Goal: Task Accomplishment & Management: Manage account settings

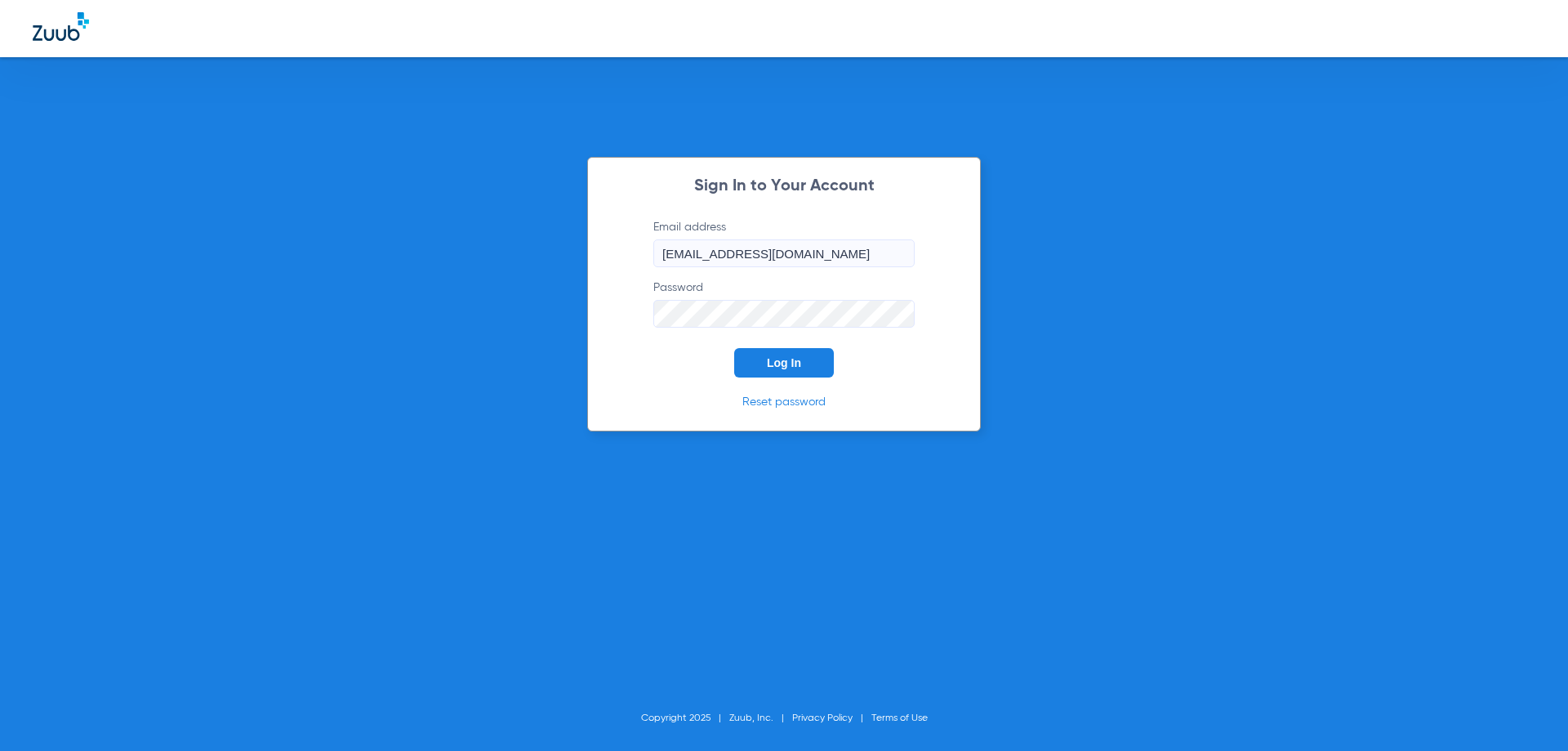
click at [790, 355] on button "Log In" at bounding box center [784, 363] width 100 height 30
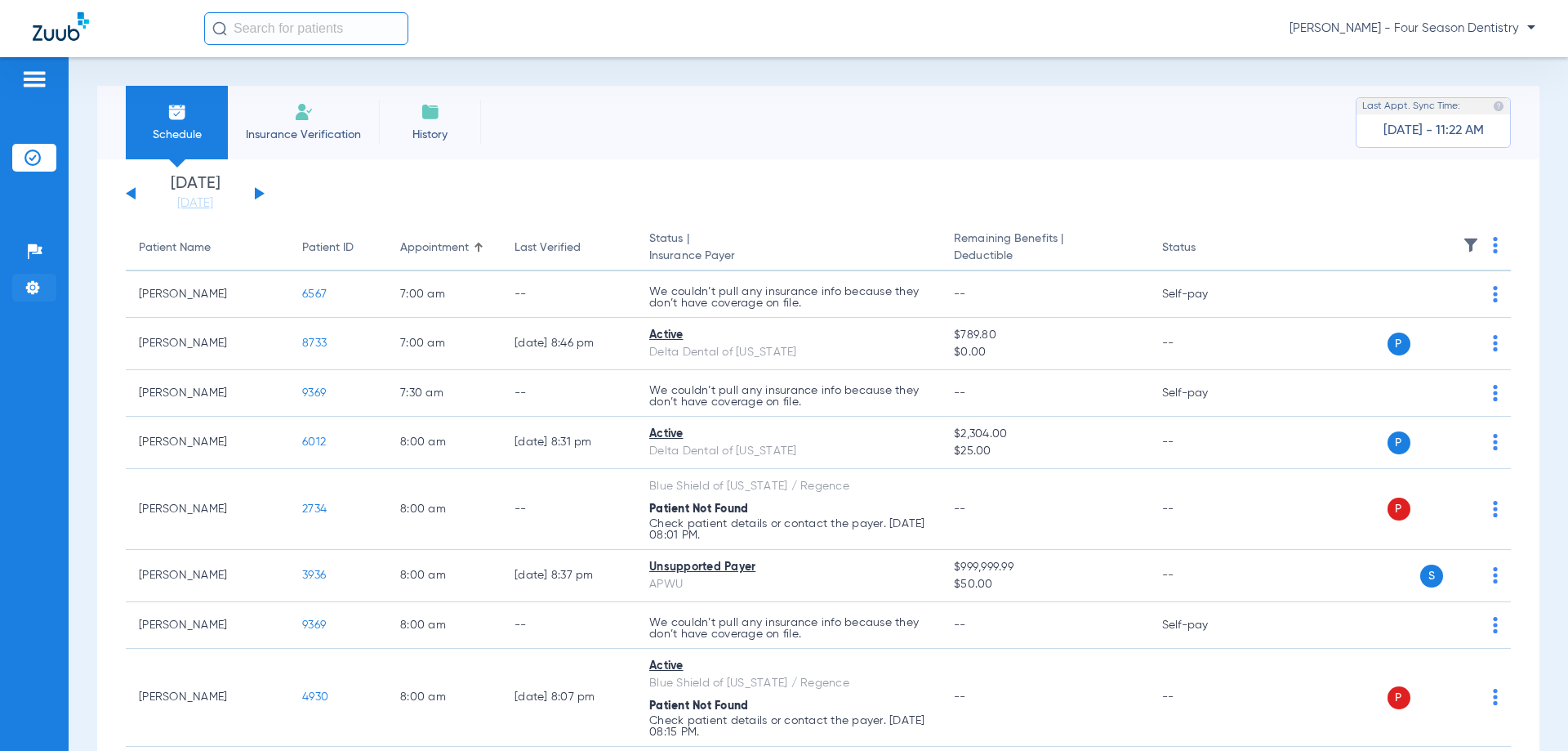
click at [35, 279] on img at bounding box center [33, 287] width 16 height 16
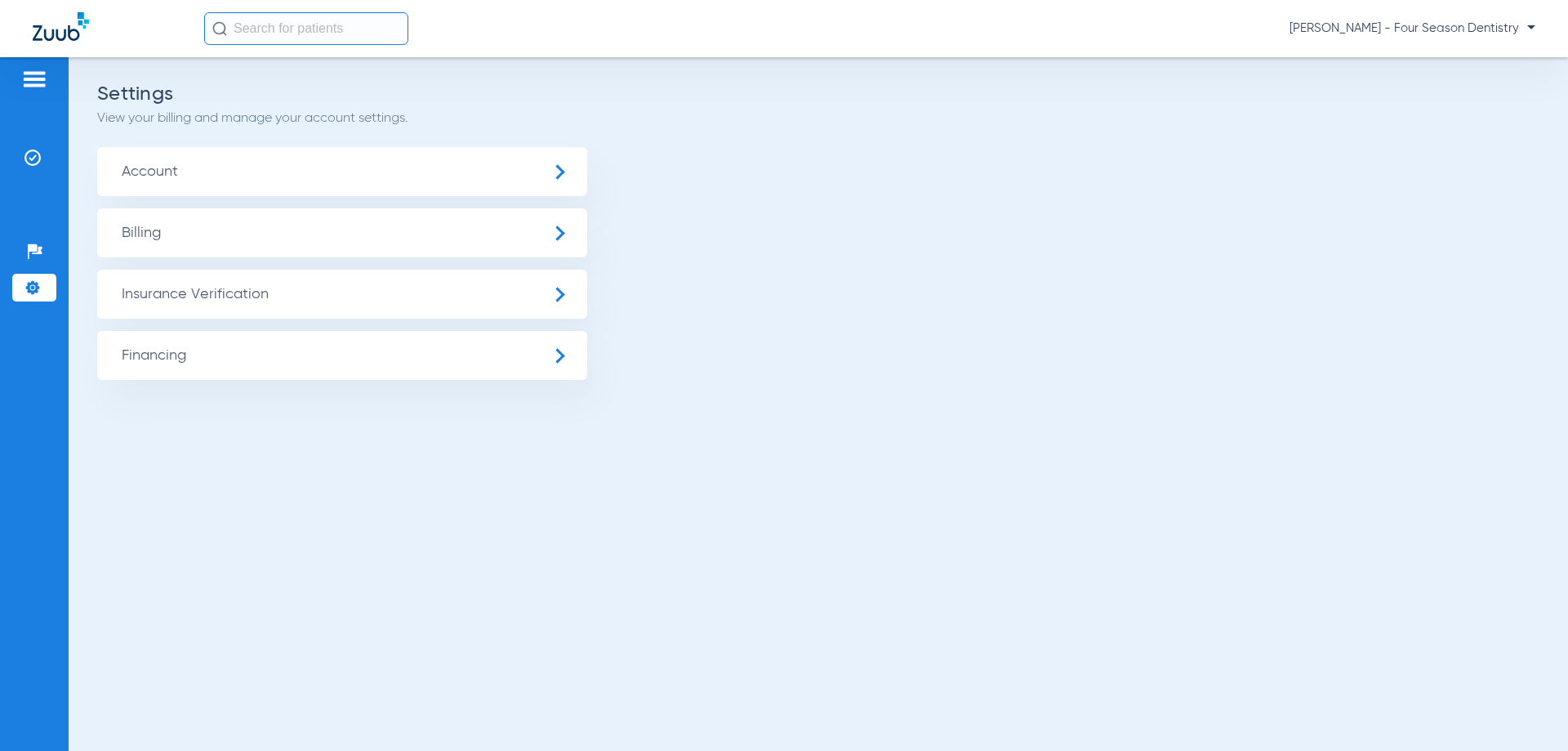
click at [156, 240] on span "Billing" at bounding box center [342, 233] width 490 height 49
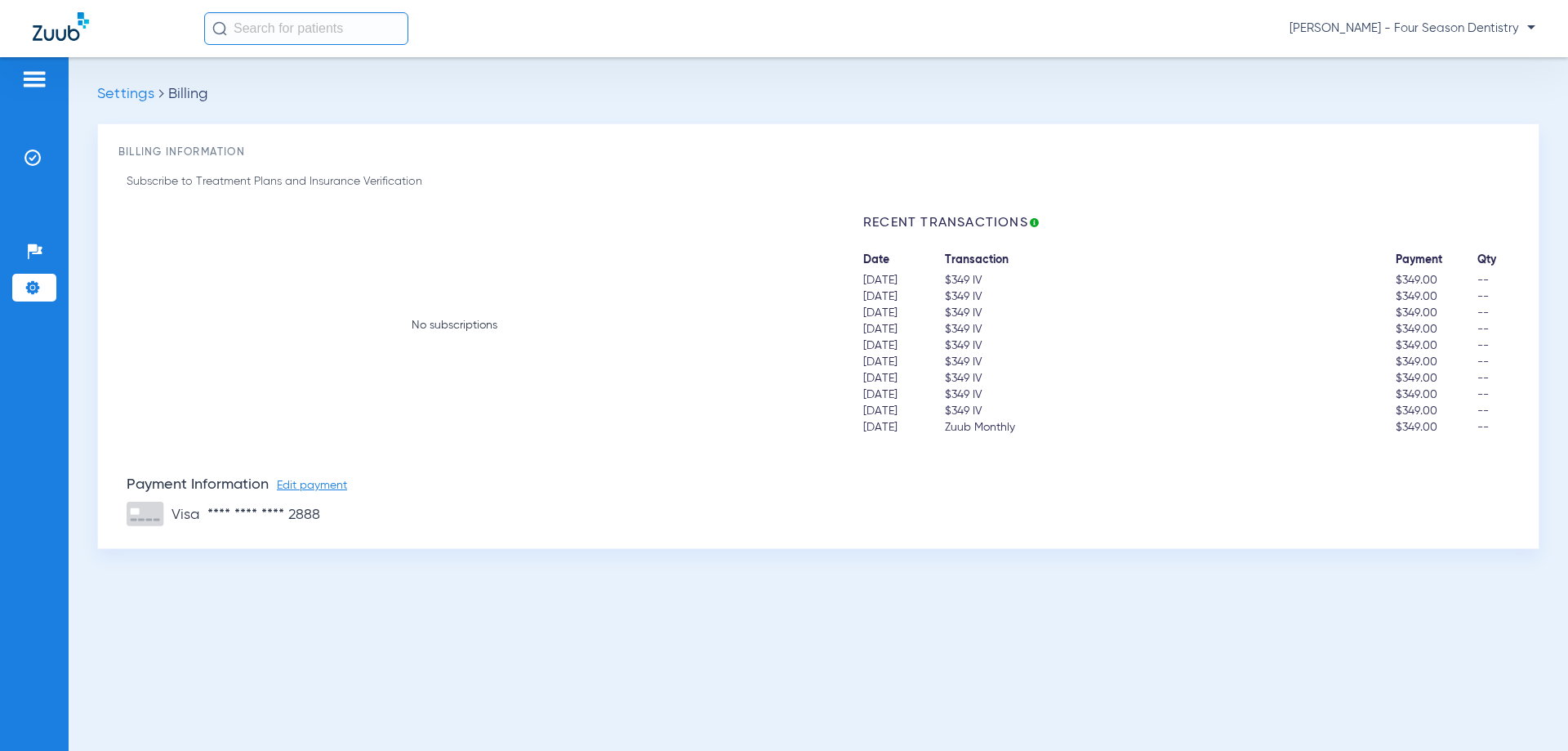
drag, startPoint x: 72, startPoint y: 82, endPoint x: 115, endPoint y: 124, distance: 60.1
click at [115, 124] on div "Settings Billing Billing Information Subscribe to Treatment Plans and Insurance…" at bounding box center [817, 403] width 1499 height 693
click at [87, 118] on div "Settings Billing Billing Information Subscribe to Treatment Plans and Insurance…" at bounding box center [817, 403] width 1499 height 693
click at [30, 282] on img at bounding box center [33, 287] width 16 height 16
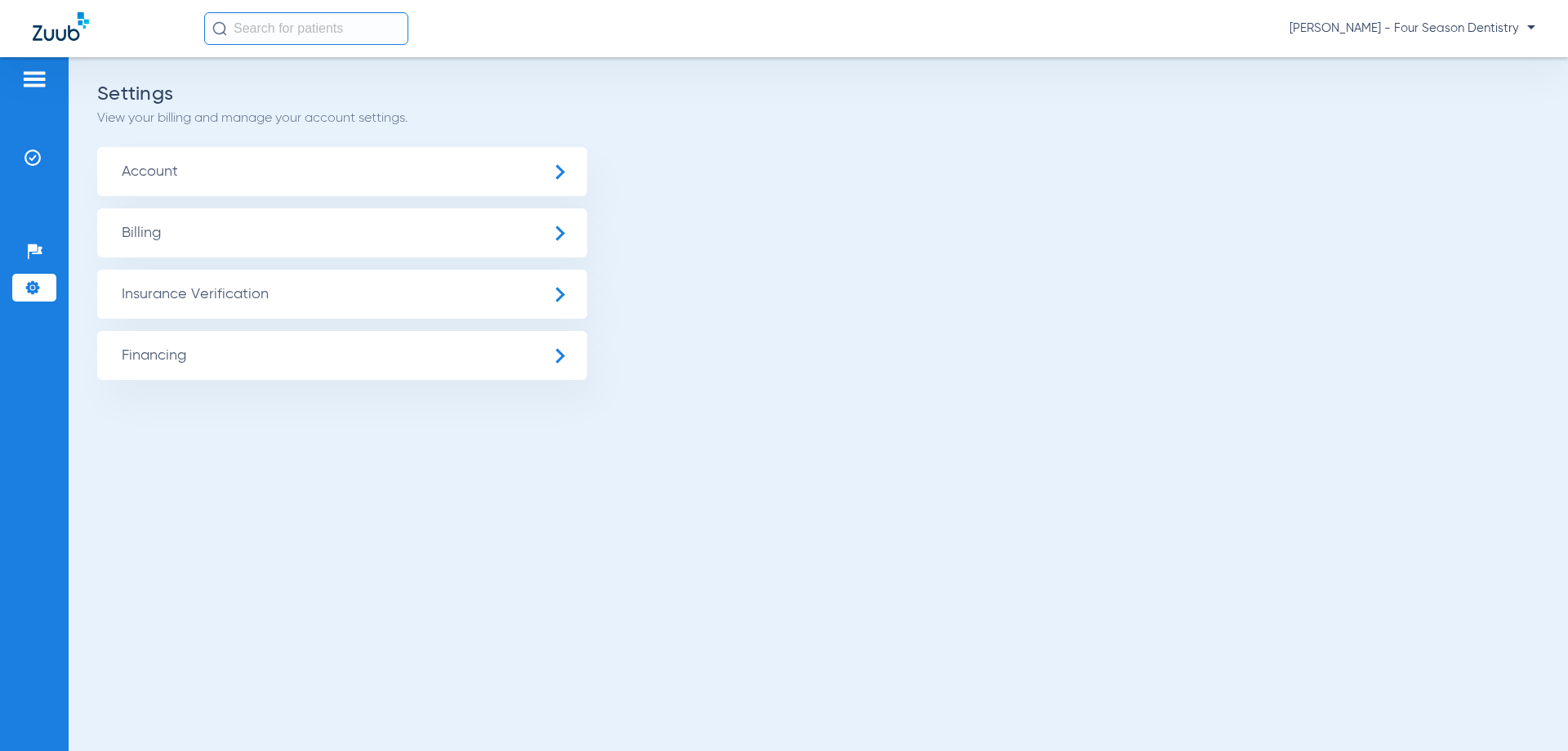
click at [184, 184] on span "Account" at bounding box center [342, 172] width 490 height 49
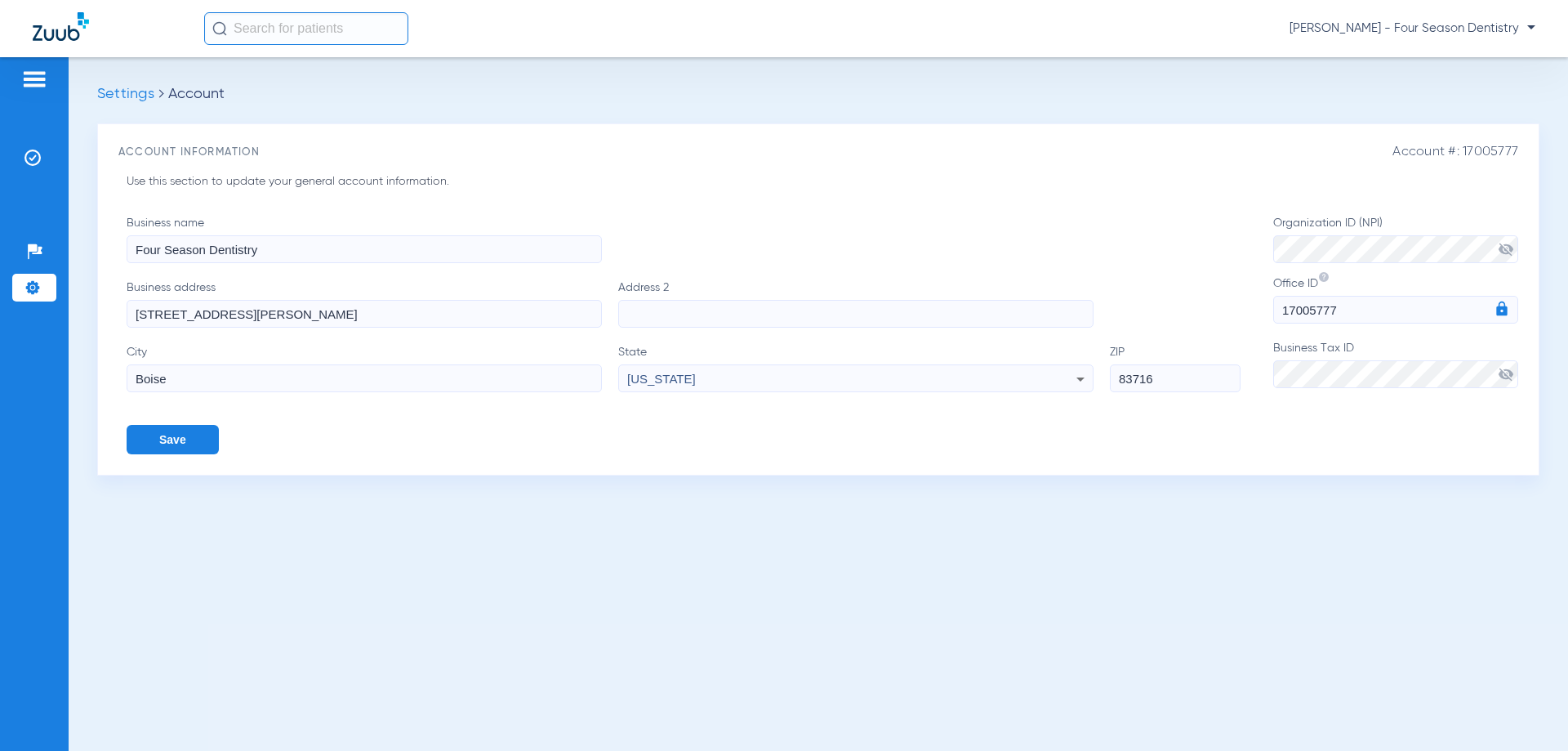
click at [1091, 345] on form "Business name Four Season Dentistry Business address [STREET_ADDRESS][PERSON_NA…" at bounding box center [822, 334] width 1391 height 240
click at [1029, 306] on input "Address 2" at bounding box center [855, 314] width 475 height 28
click at [1507, 374] on span "visibility_off" at bounding box center [1505, 374] width 16 height 16
click at [1511, 250] on span "visibility_off" at bounding box center [1505, 250] width 16 height 16
click at [205, 445] on button "Save" at bounding box center [173, 440] width 92 height 30
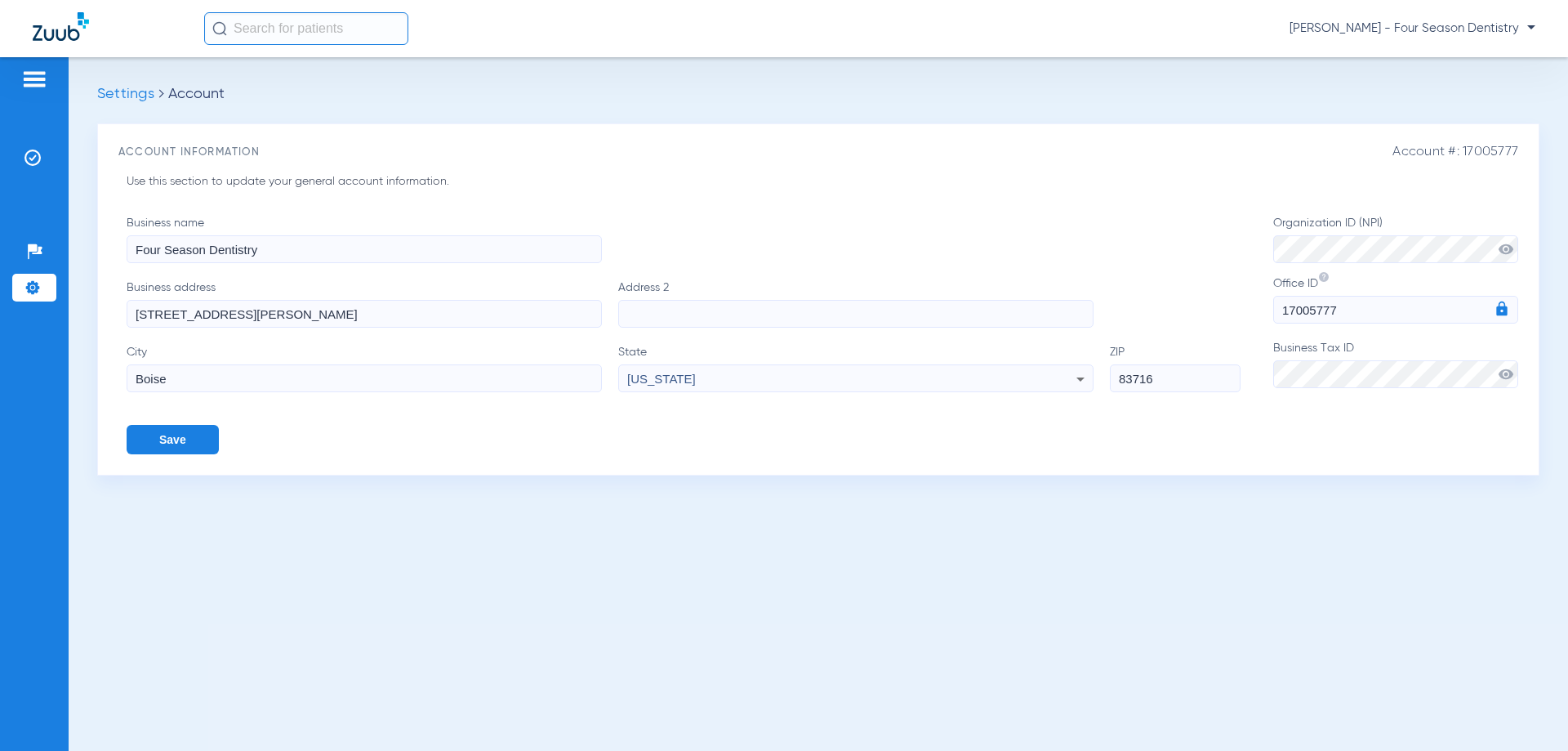
click at [30, 290] on img at bounding box center [33, 287] width 16 height 16
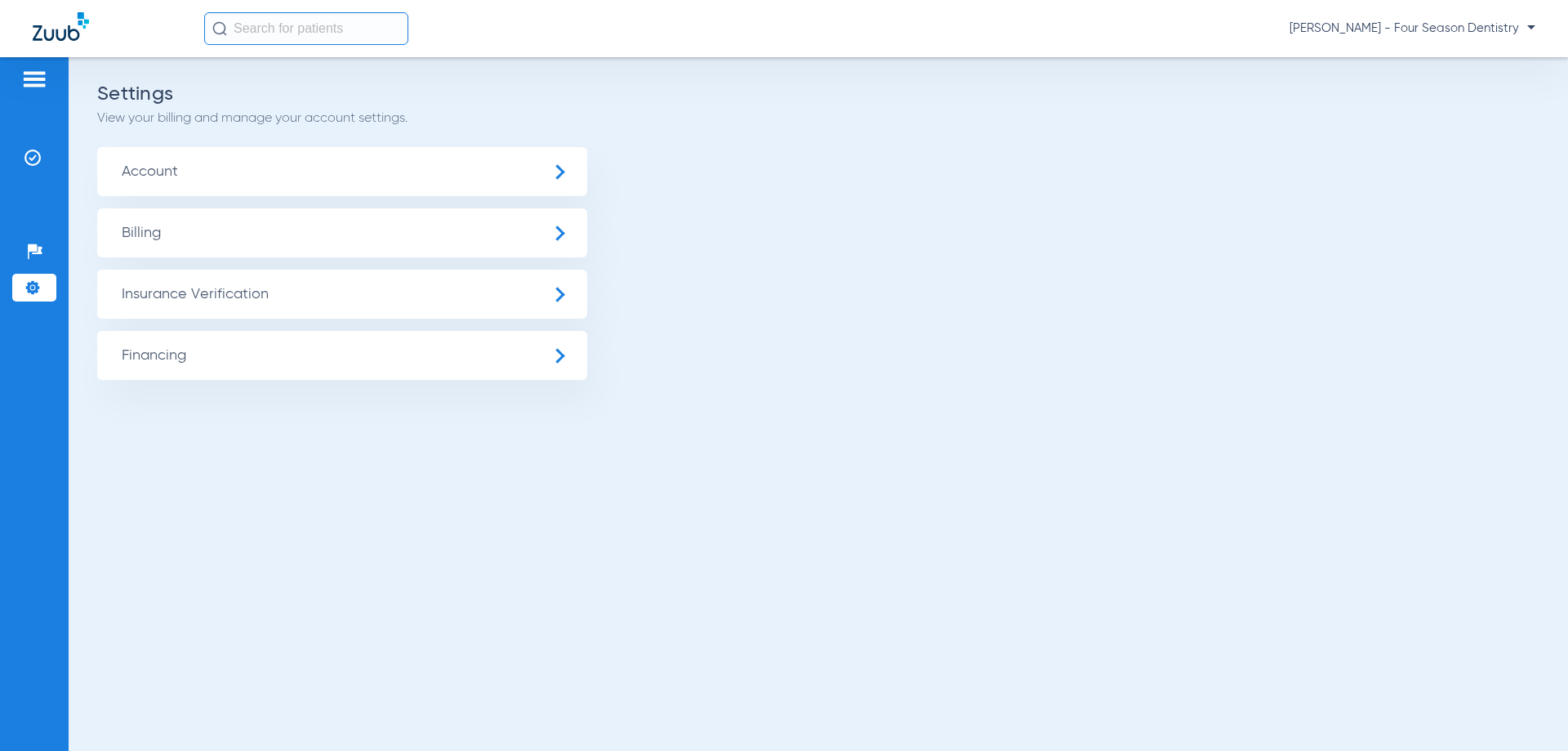
click at [141, 208] on ul "Account Billing Insurance Verification General Settings My Insurance Payers Ins…" at bounding box center [818, 264] width 1442 height 233
click at [165, 175] on span "Account" at bounding box center [342, 172] width 490 height 49
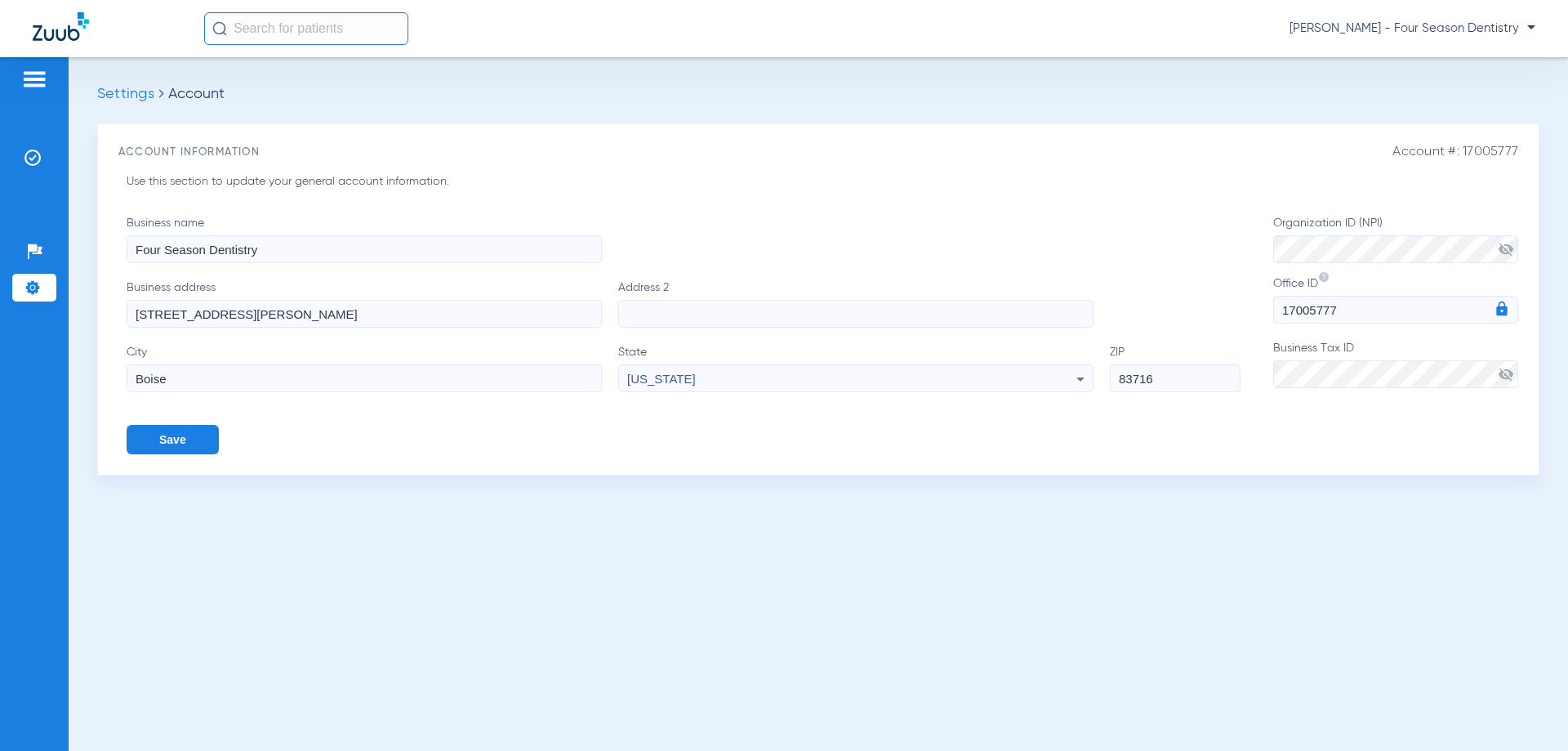
click at [32, 264] on ul "Help Center Settings" at bounding box center [35, 278] width 44 height 80
click at [33, 278] on li "Settings" at bounding box center [35, 287] width 44 height 28
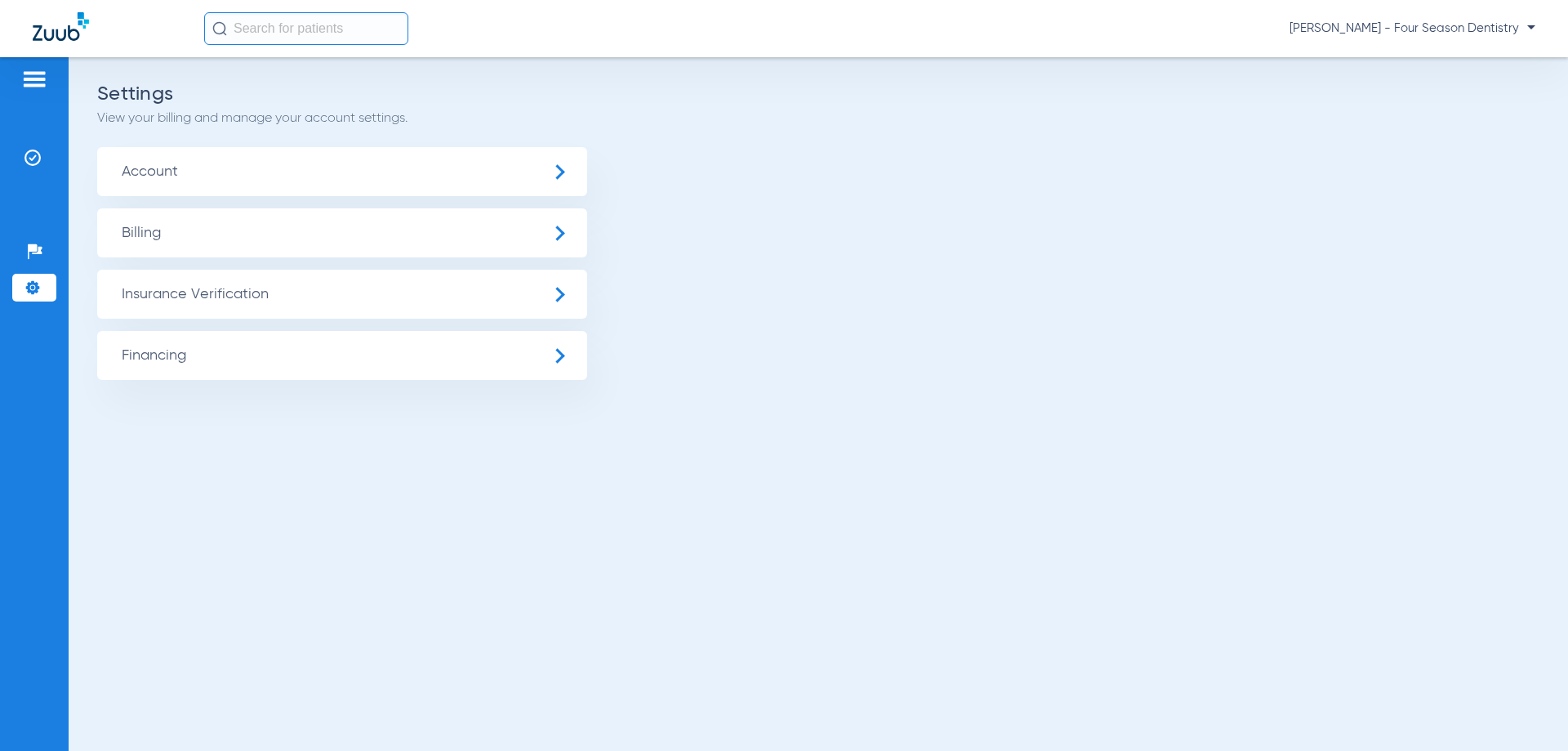
click at [389, 311] on span "Insurance Verification" at bounding box center [342, 294] width 490 height 49
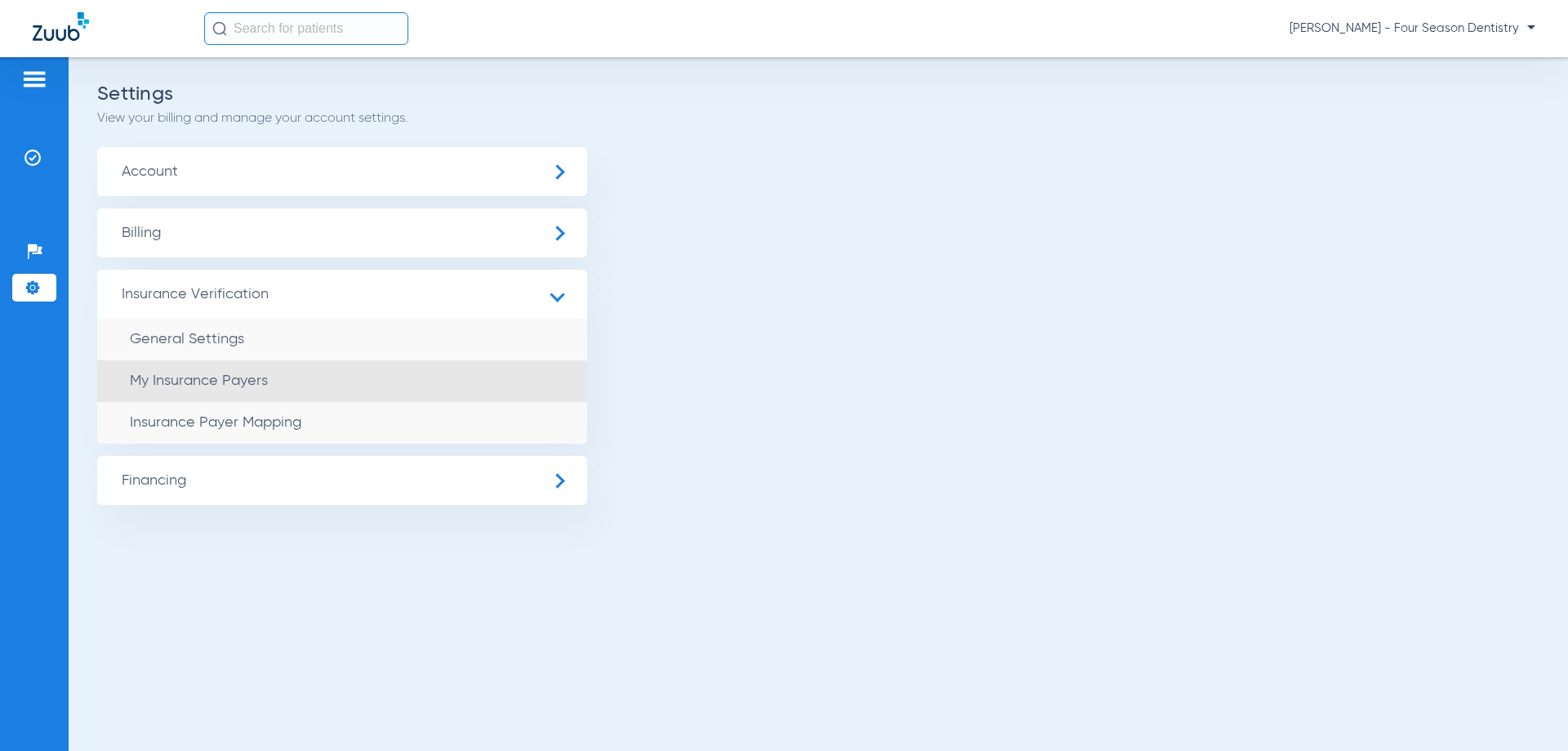
click at [242, 381] on span "My Insurance Payers" at bounding box center [199, 380] width 138 height 15
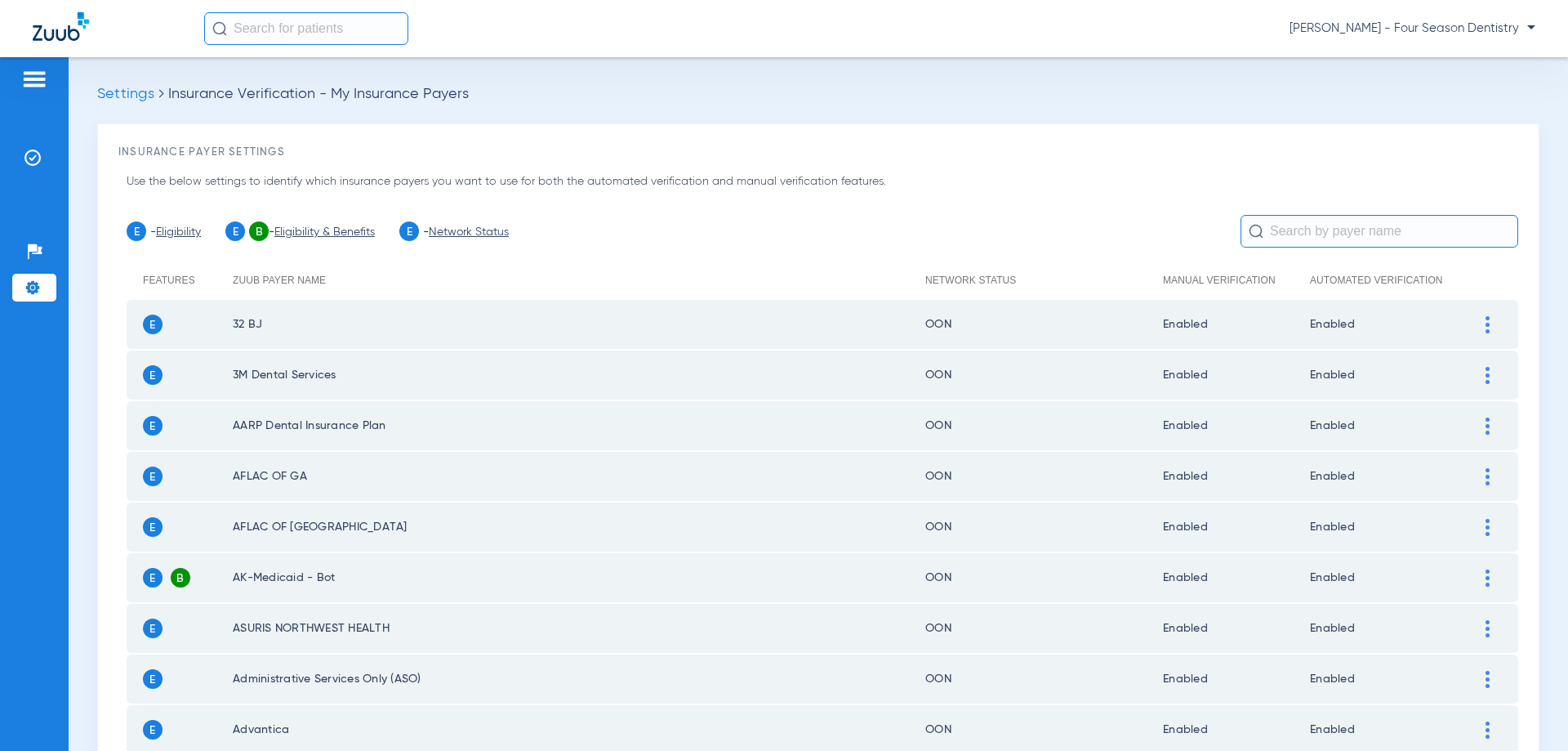
click at [40, 282] on img at bounding box center [33, 287] width 16 height 16
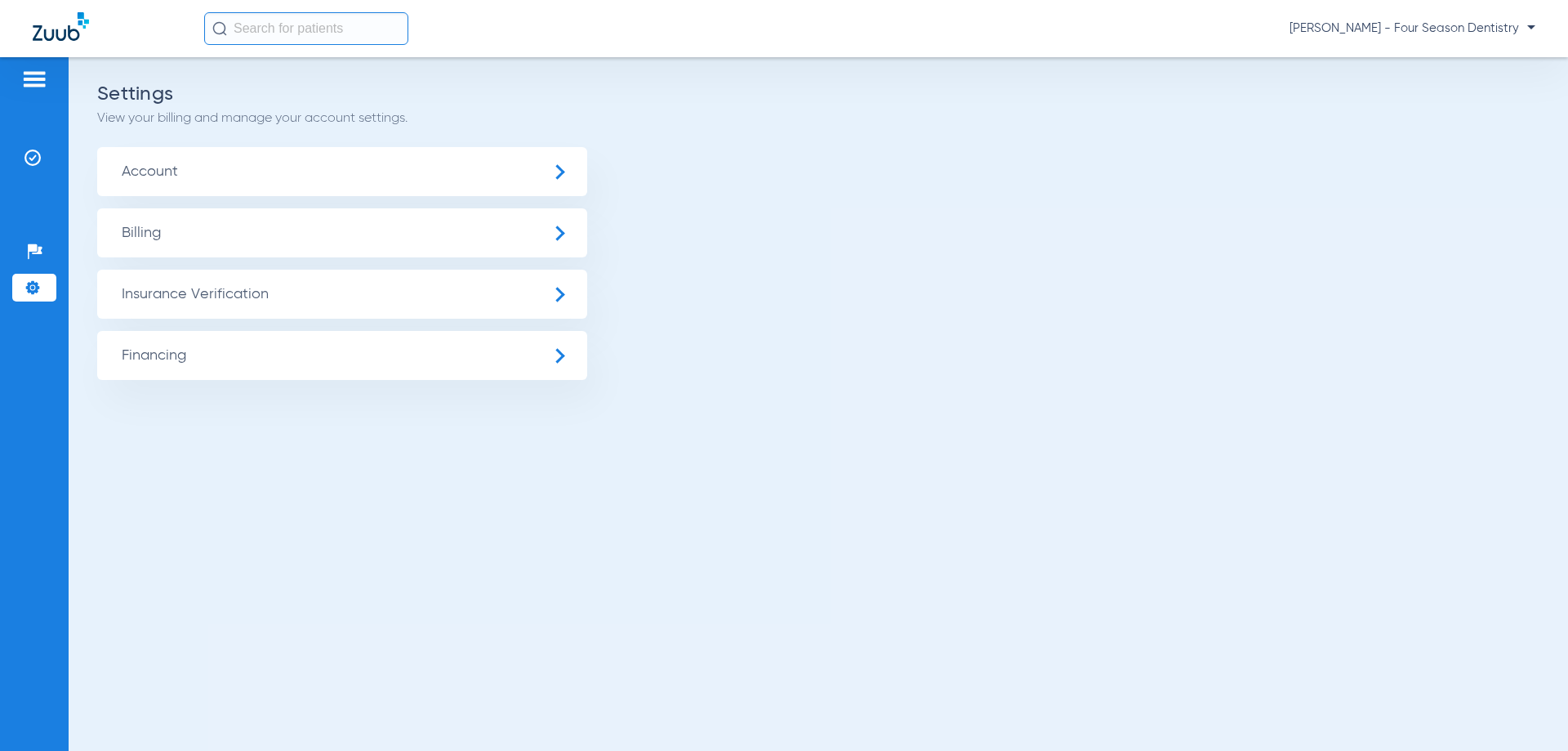
click at [225, 181] on span "Account" at bounding box center [342, 172] width 490 height 49
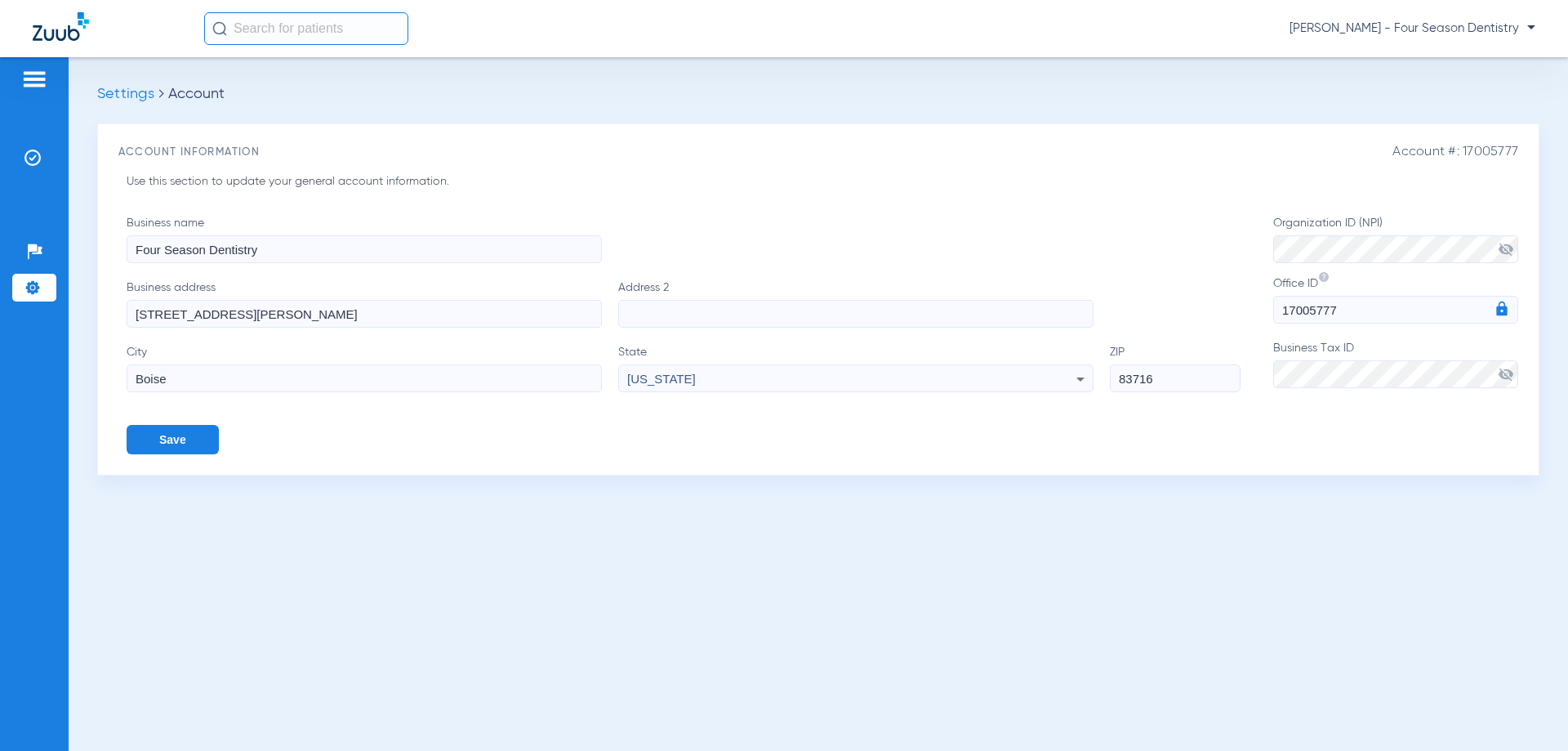
click at [43, 280] on li "Settings" at bounding box center [35, 287] width 44 height 28
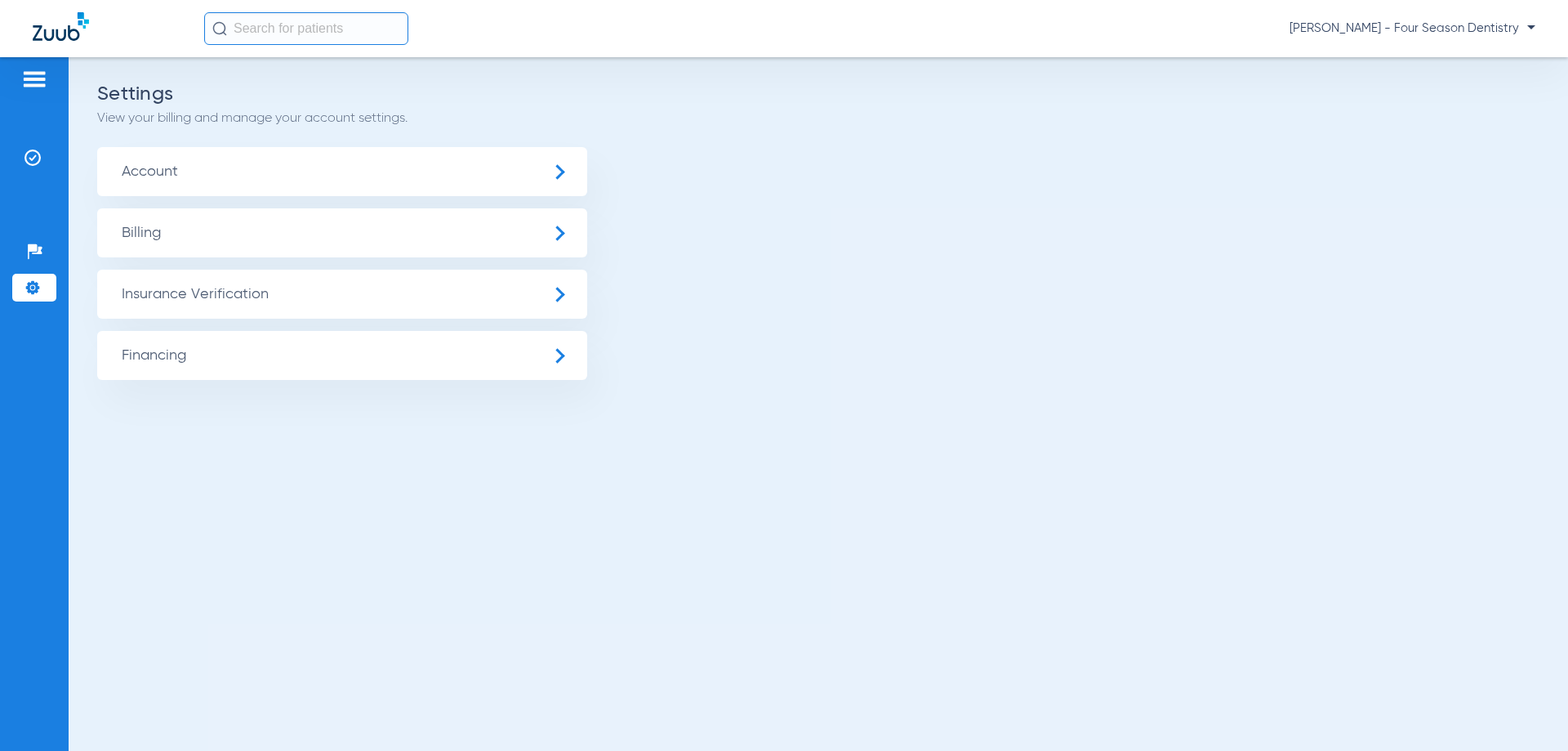
click at [209, 245] on span "Billing" at bounding box center [342, 233] width 490 height 49
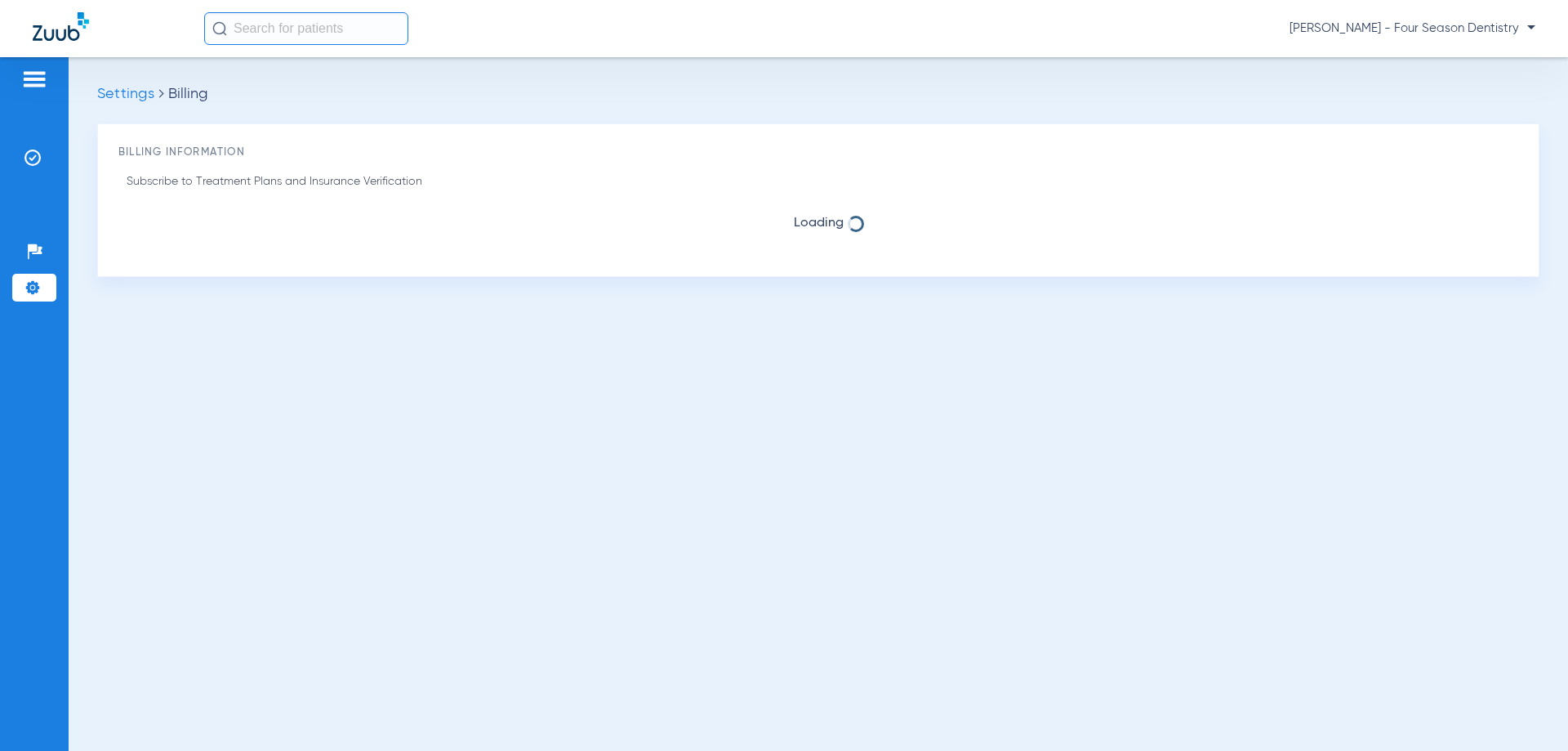
click at [27, 292] on img at bounding box center [33, 287] width 16 height 16
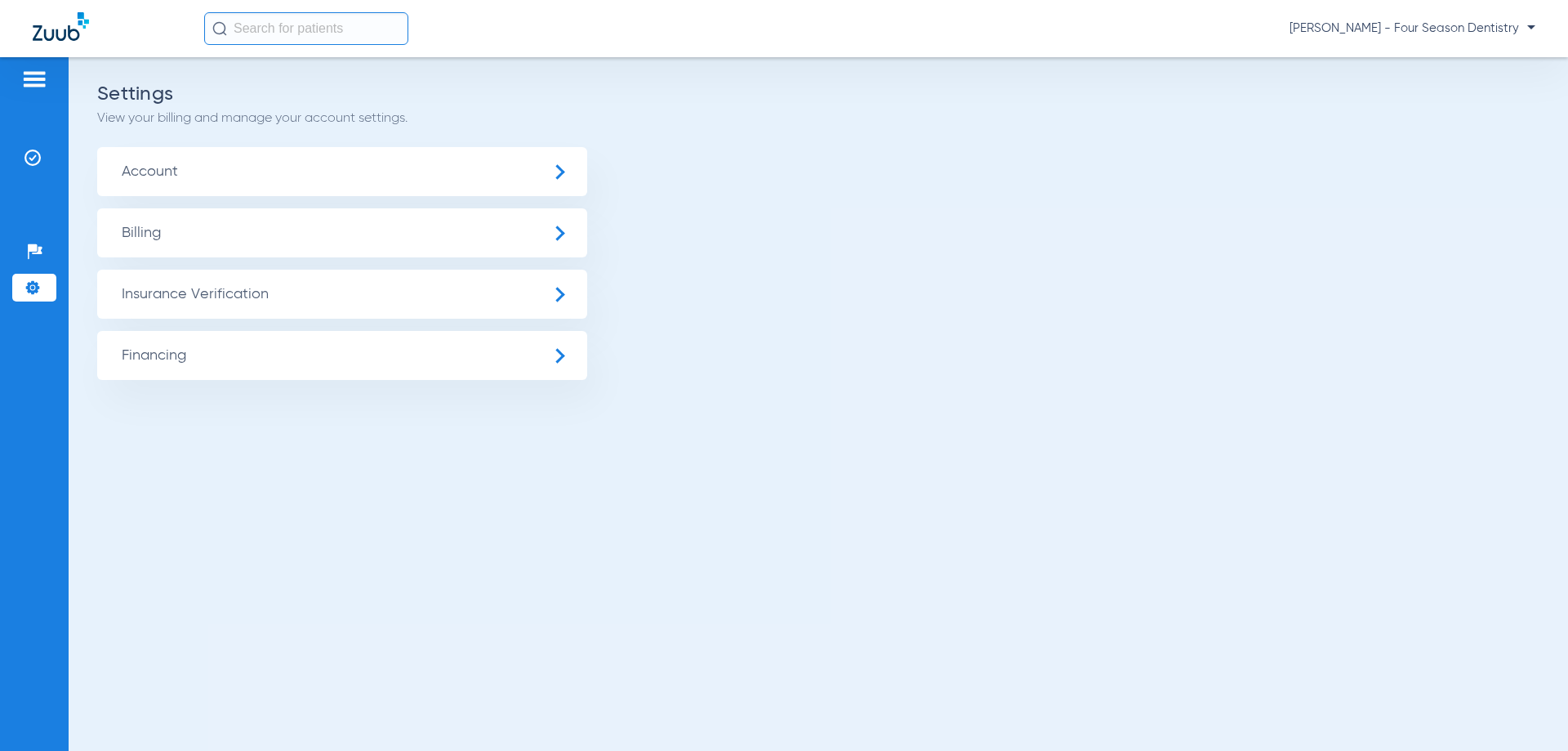
click at [184, 309] on span "Insurance Verification" at bounding box center [342, 294] width 490 height 49
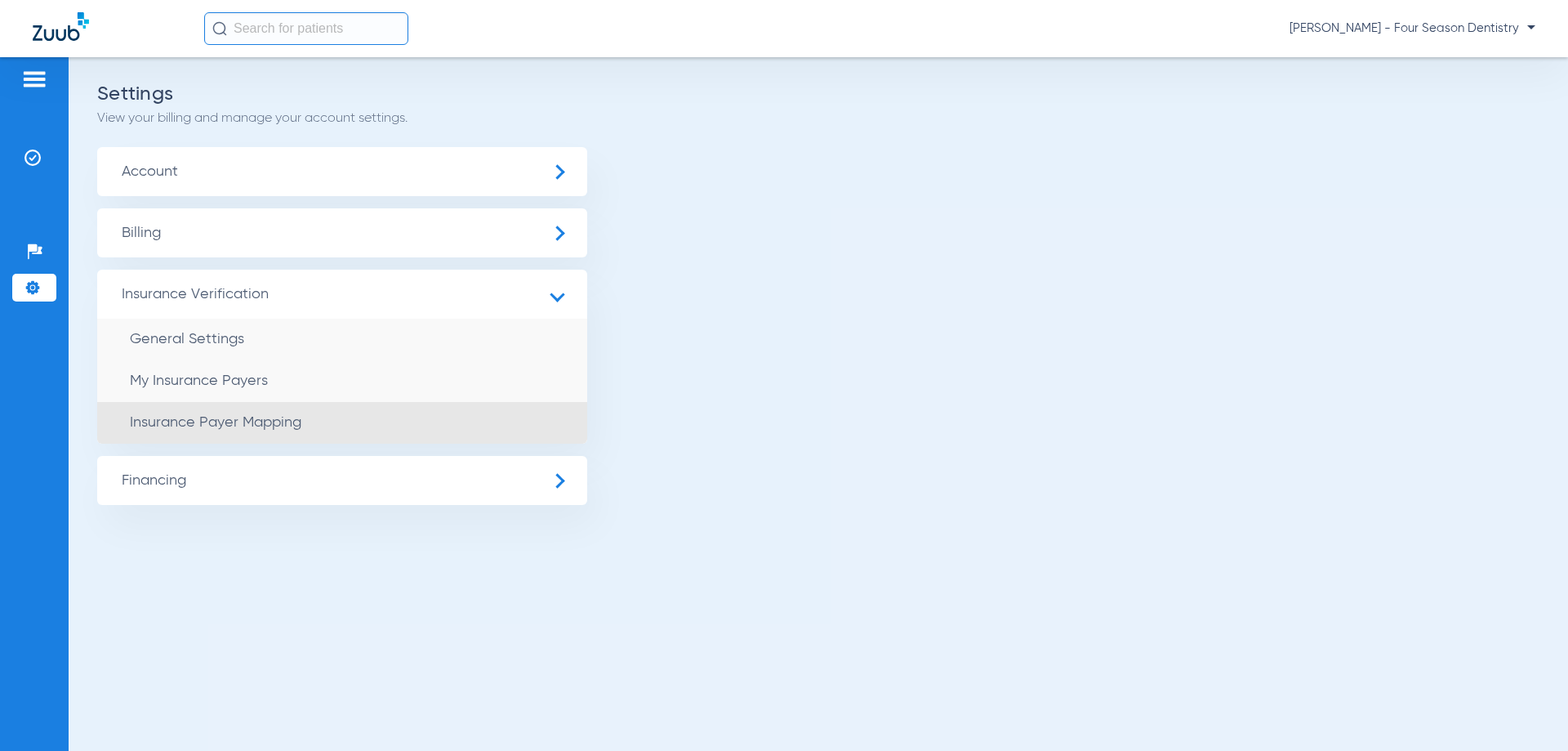
click at [334, 413] on li "Insurance Payer Mapping" at bounding box center [342, 422] width 490 height 42
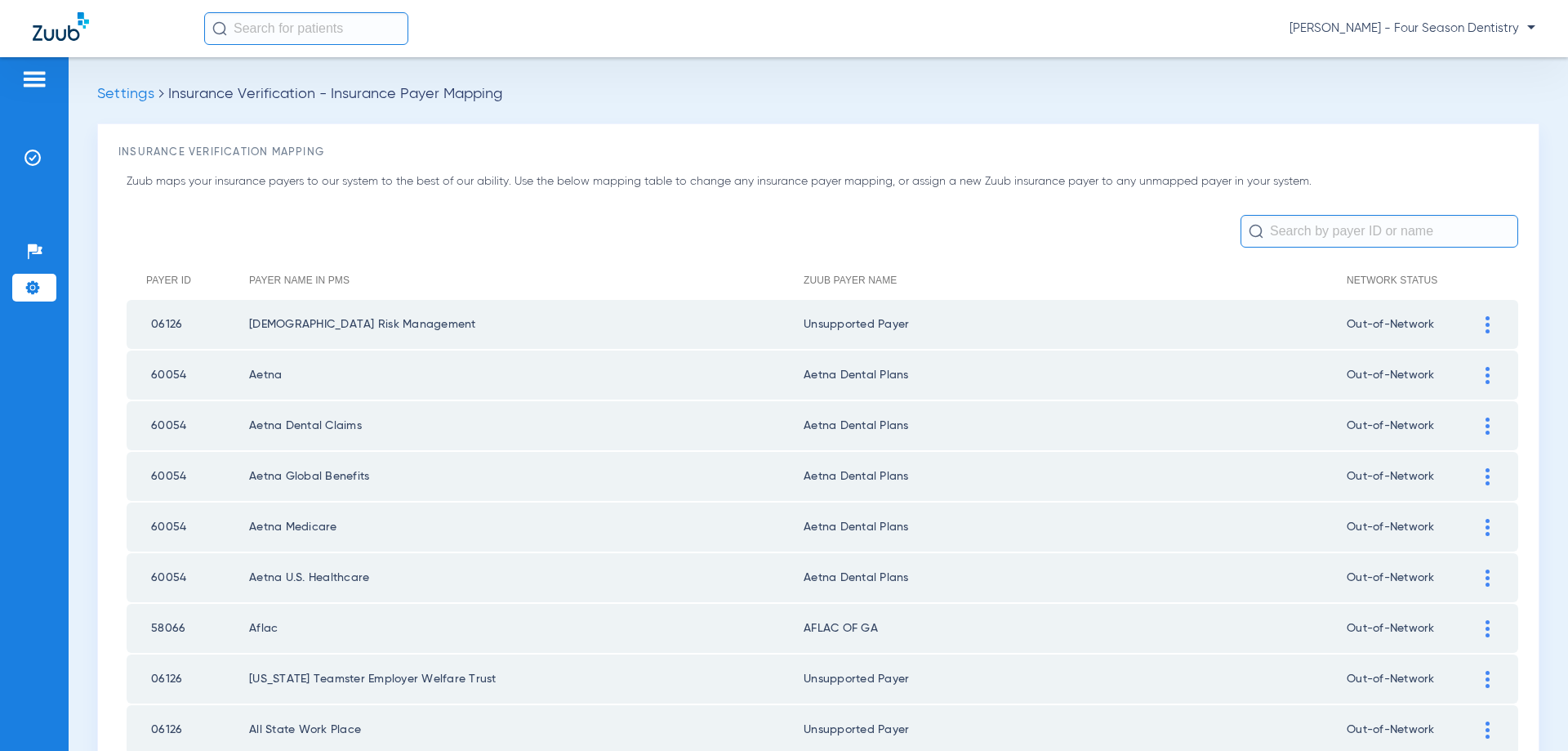
click at [26, 287] on img at bounding box center [33, 287] width 16 height 16
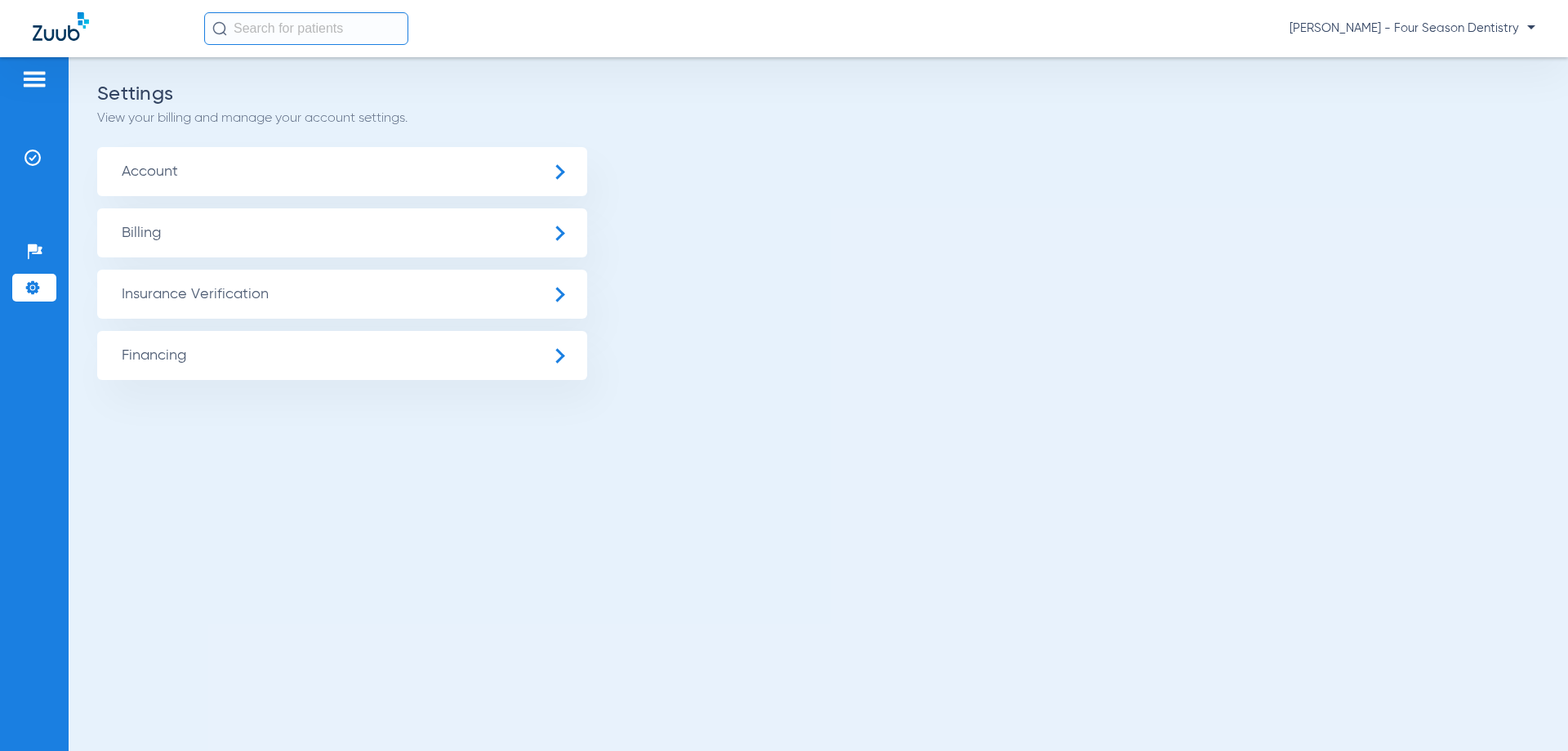
click at [35, 73] on img at bounding box center [35, 79] width 26 height 20
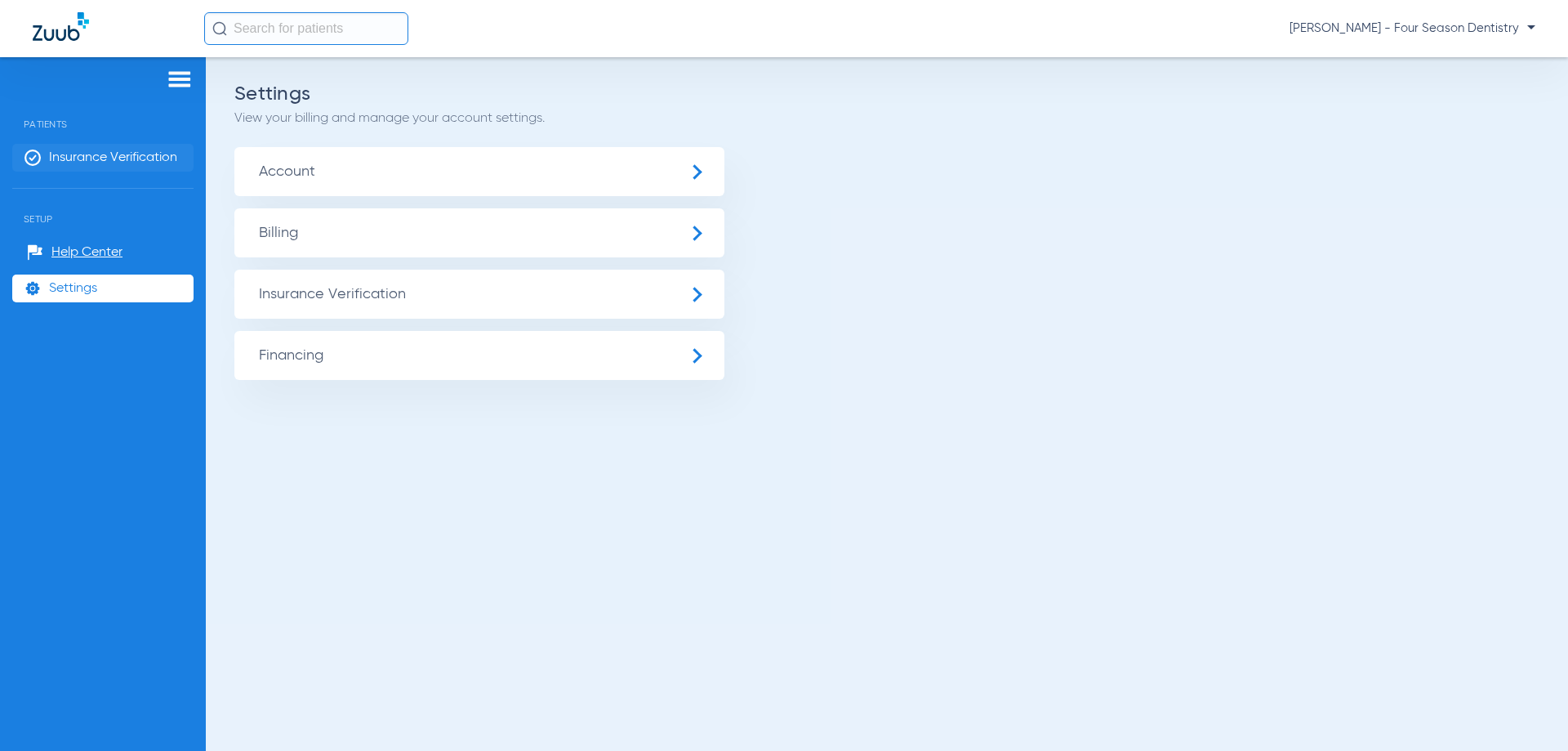
click at [131, 163] on span "Insurance Verification" at bounding box center [114, 158] width 128 height 16
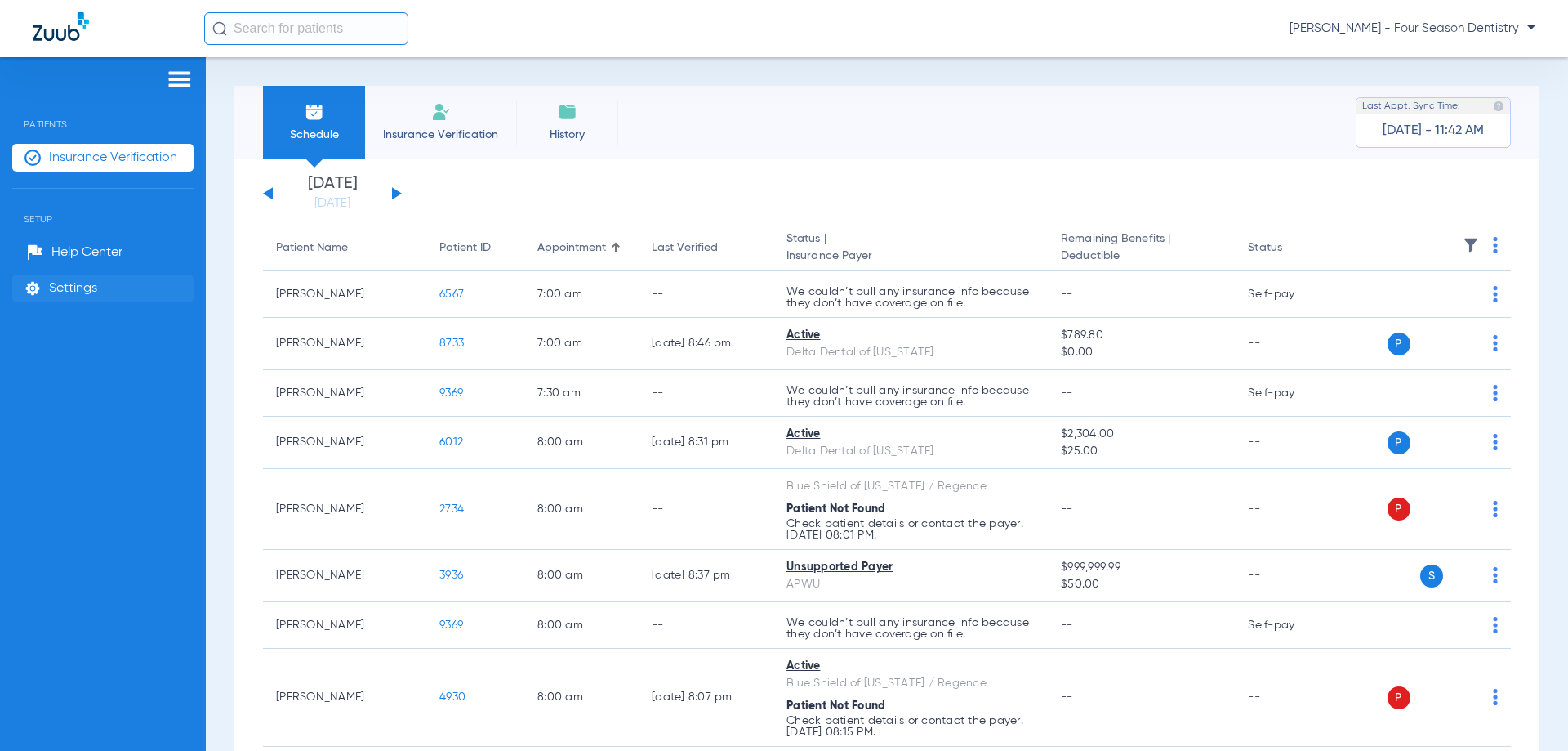
click at [67, 284] on span "Settings" at bounding box center [73, 288] width 49 height 16
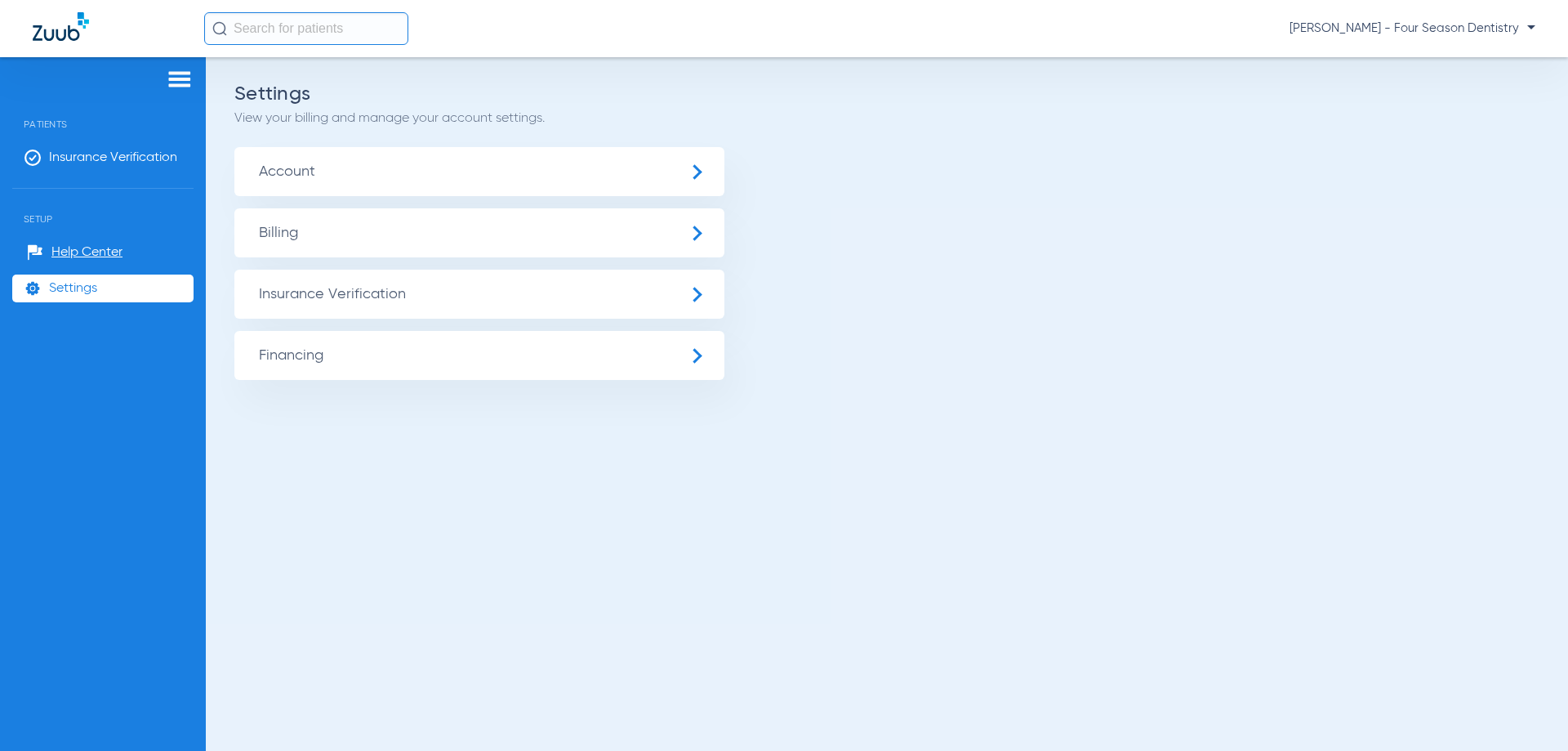
click at [695, 350] on span "Financing" at bounding box center [479, 356] width 490 height 49
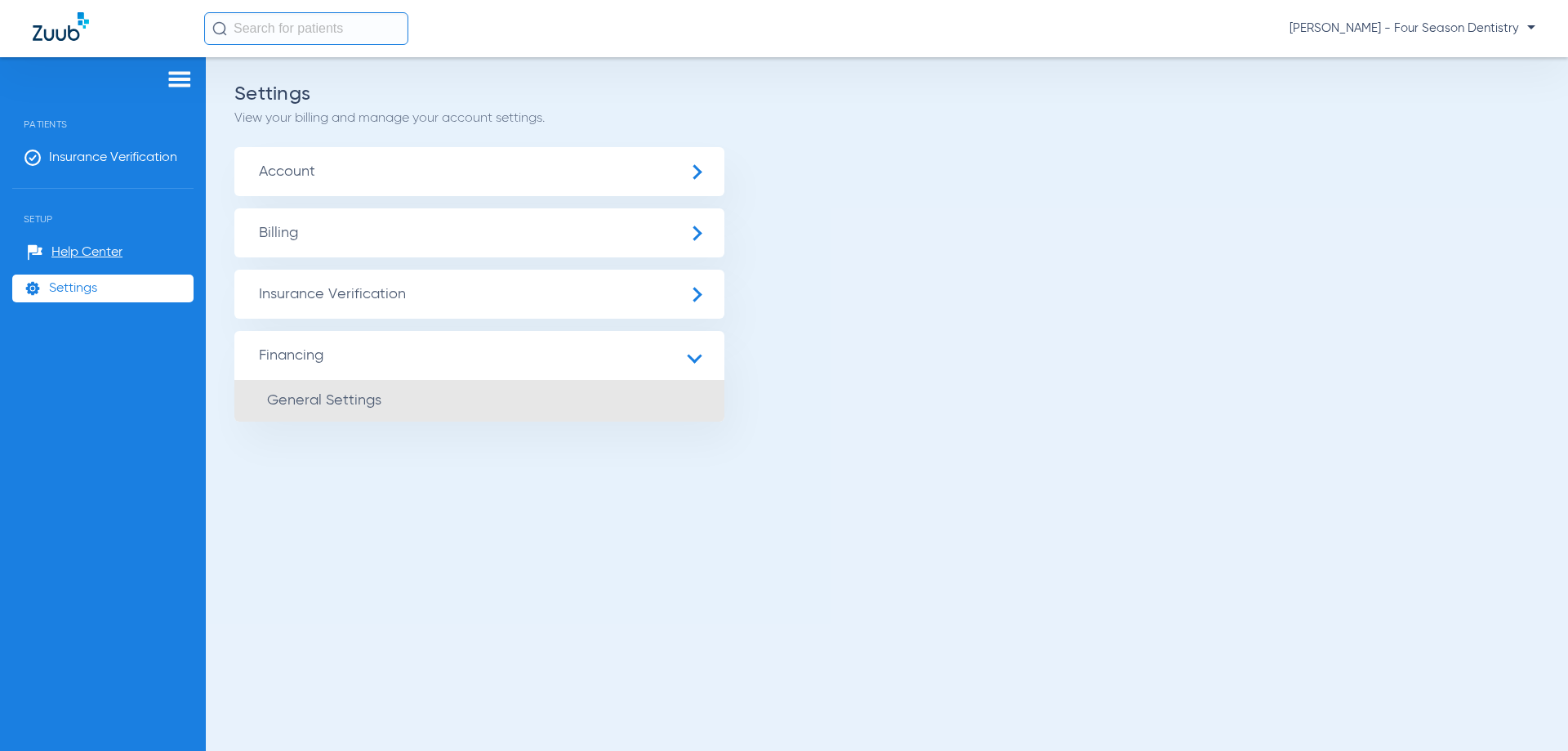
click at [421, 396] on li "General Settings" at bounding box center [479, 400] width 490 height 42
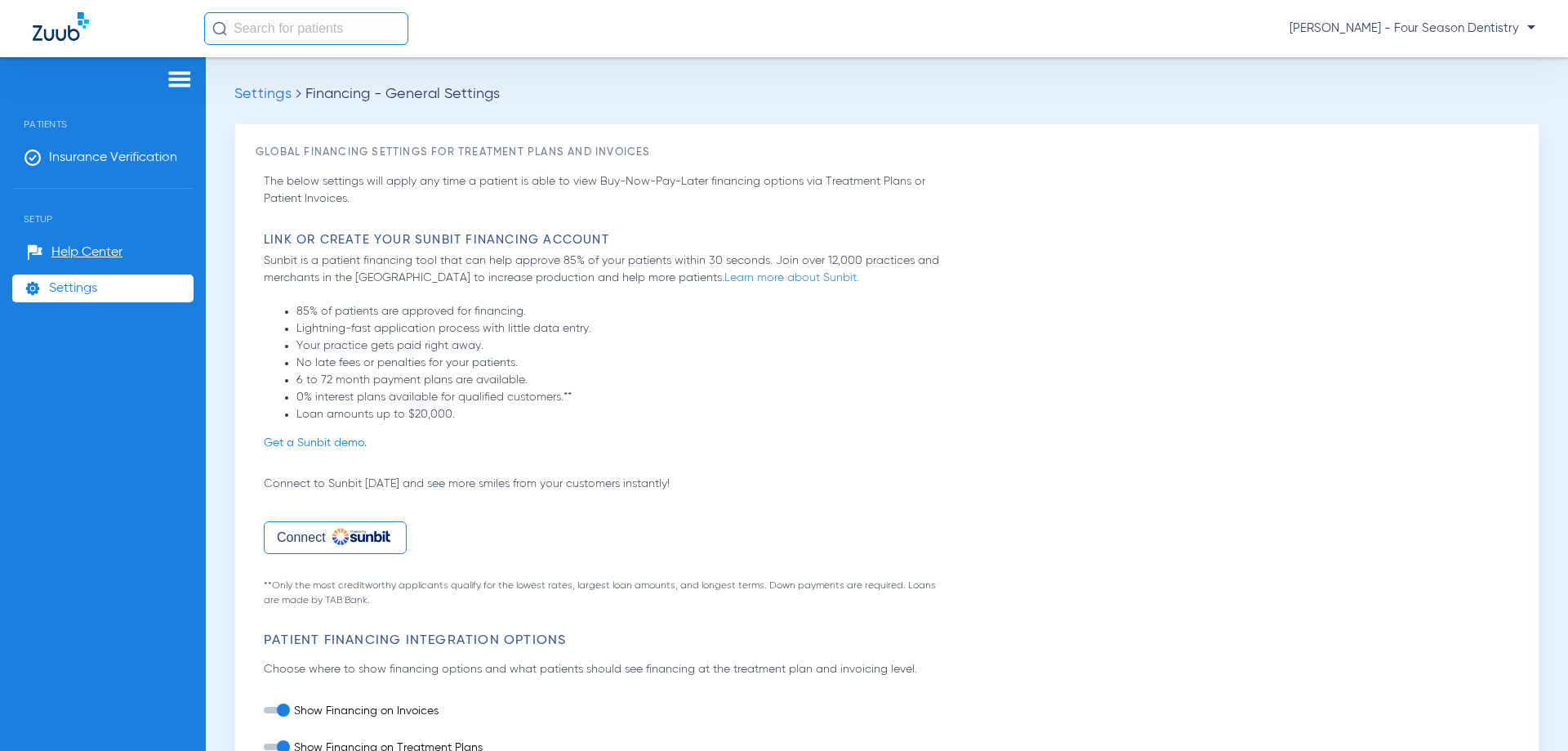
click at [74, 273] on ul "Help Center Settings" at bounding box center [103, 278] width 181 height 80
click at [77, 164] on span "Insurance Verification" at bounding box center [114, 158] width 128 height 16
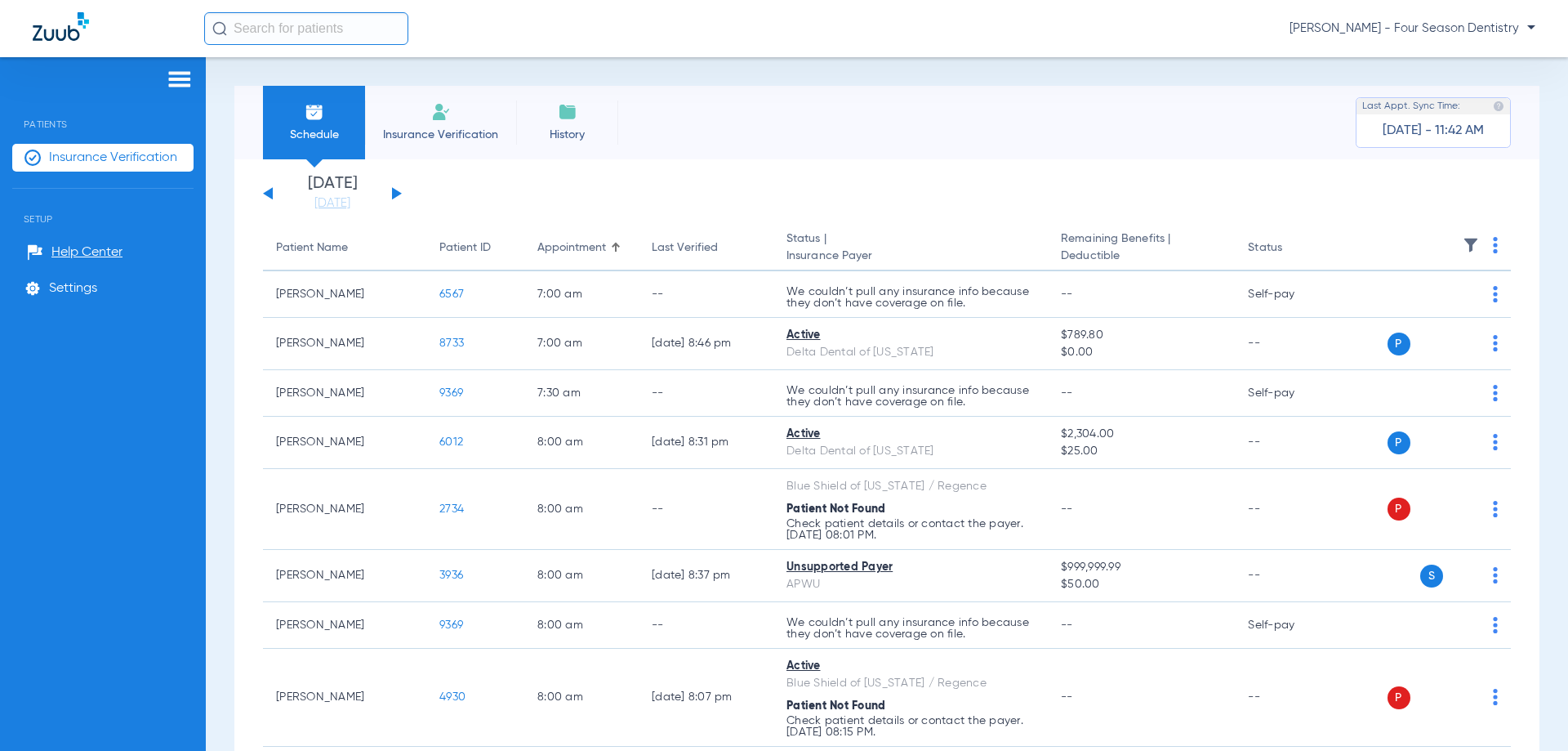
click at [180, 86] on img at bounding box center [179, 79] width 26 height 20
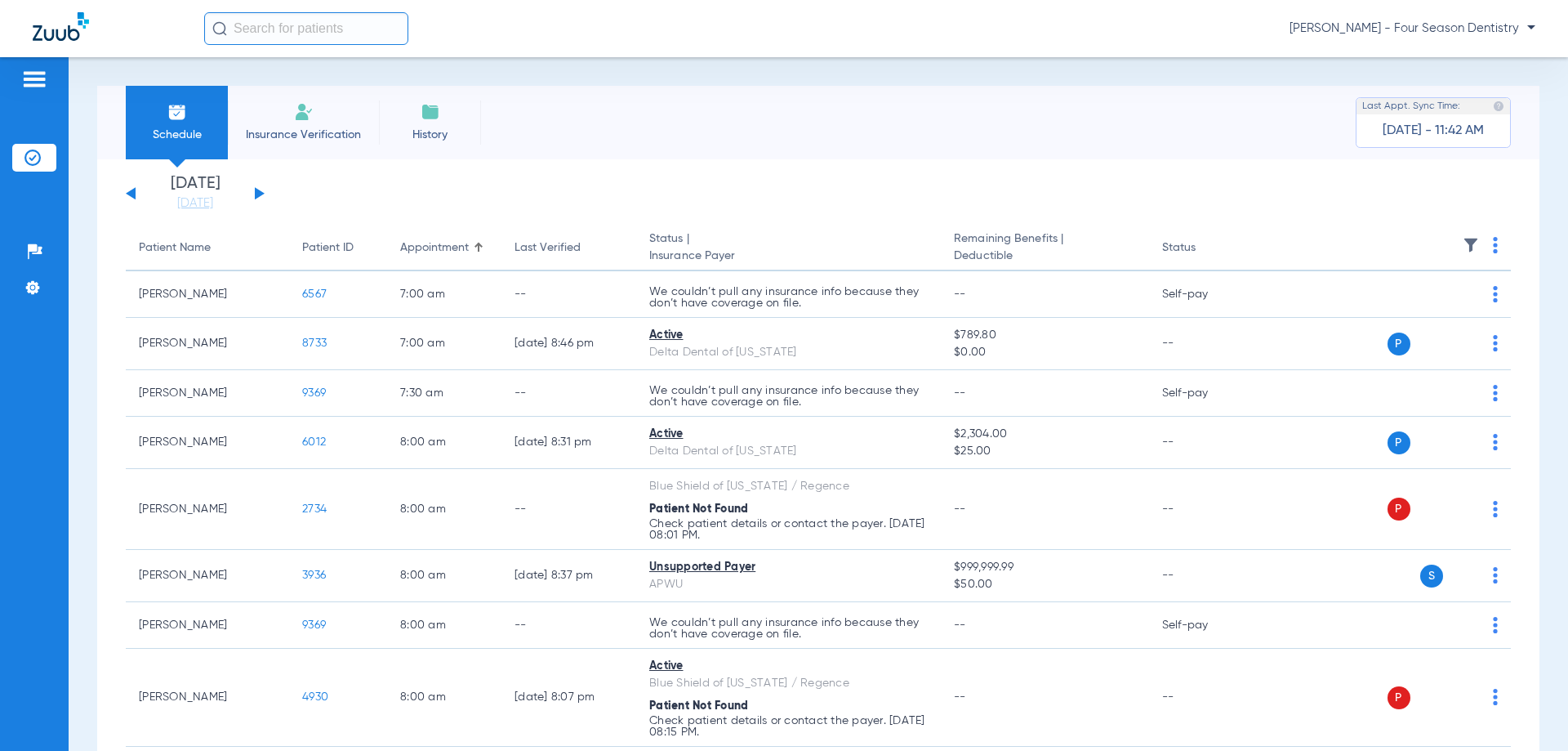
click at [46, 72] on img at bounding box center [35, 79] width 26 height 20
